Goal: Task Accomplishment & Management: Manage account settings

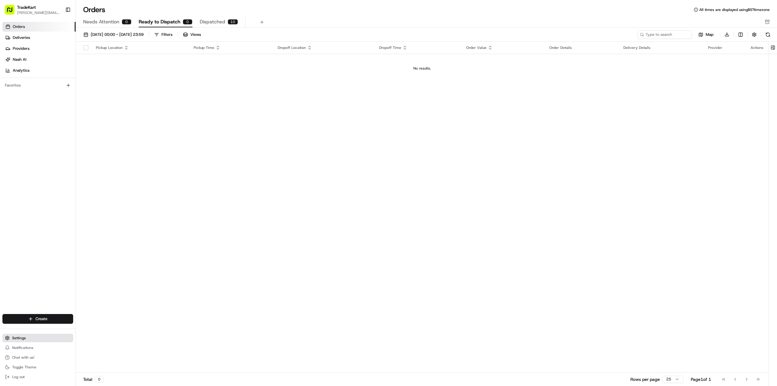
click at [42, 337] on button "Settings" at bounding box center [37, 337] width 71 height 8
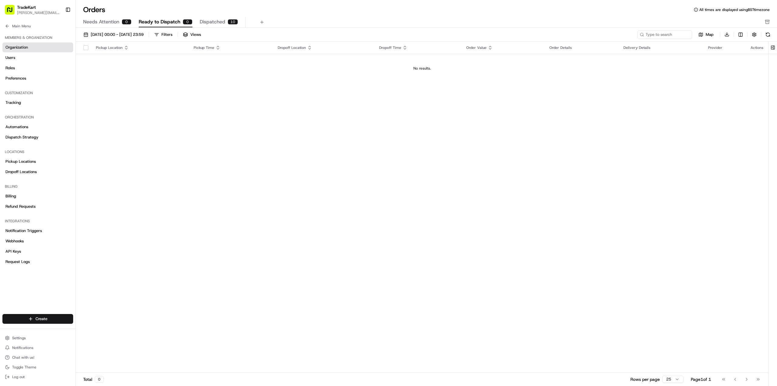
click at [22, 48] on span "Organization" at bounding box center [16, 47] width 22 height 5
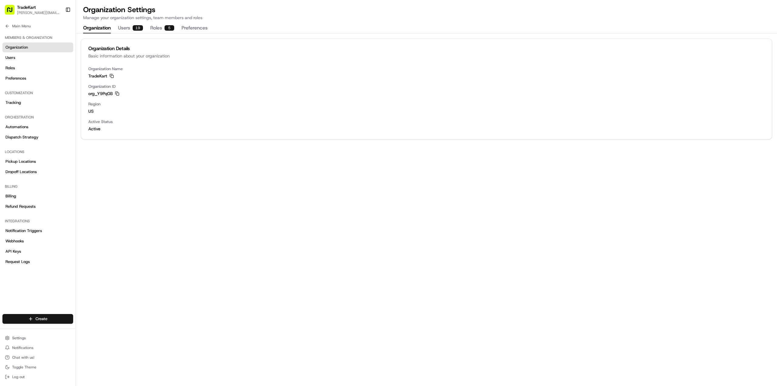
click at [122, 30] on button "Users 19" at bounding box center [130, 28] width 25 height 10
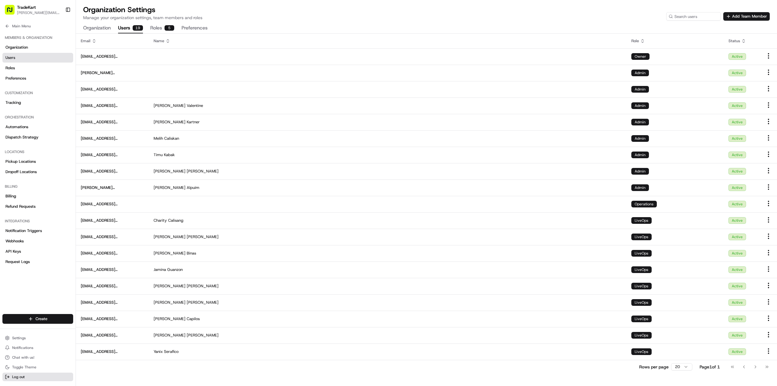
click at [35, 377] on button "Log out" at bounding box center [37, 376] width 71 height 8
